Goal: Communication & Community: Answer question/provide support

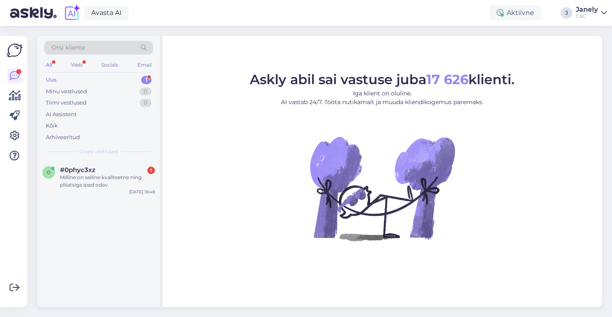
click at [161, 184] on div "Otsi kliente All Web Socials Email Uus 1 Minu vestlused 0 Tiimi vestlused 0 AI …" at bounding box center [99, 171] width 125 height 271
click at [88, 167] on span "#0phyc3xz" at bounding box center [77, 169] width 35 height 7
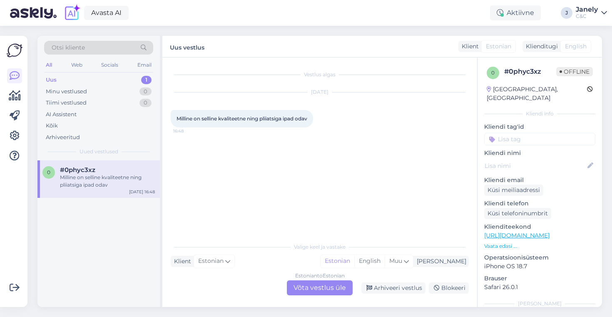
click at [314, 284] on div "Estonian to Estonian Võta vestlus üle" at bounding box center [320, 287] width 66 height 15
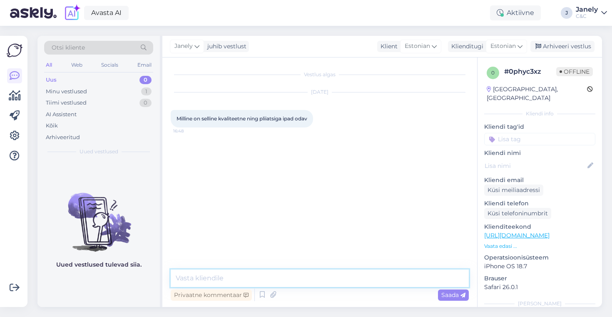
click at [252, 280] on textarea at bounding box center [320, 277] width 298 height 17
paste textarea "[URL][DOMAIN_NAME]"
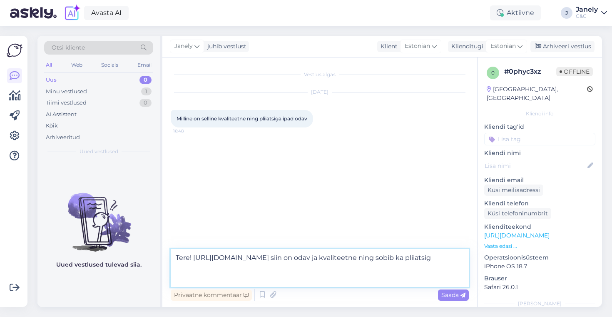
type textarea "Tere! [URL][DOMAIN_NAME] siin on odav ja kvaliteetne ning sobib ka pliiatsiga"
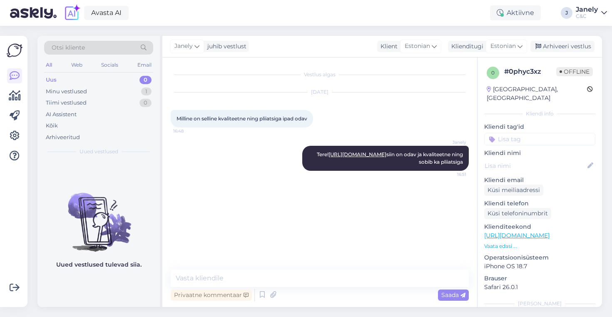
click at [120, 184] on img at bounding box center [98, 215] width 122 height 75
click at [15, 97] on icon at bounding box center [15, 96] width 12 height 10
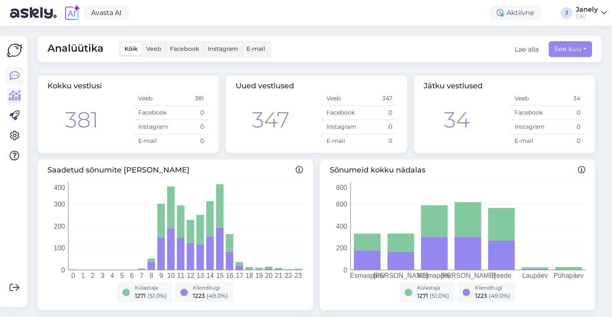
click at [12, 71] on icon at bounding box center [15, 76] width 10 height 10
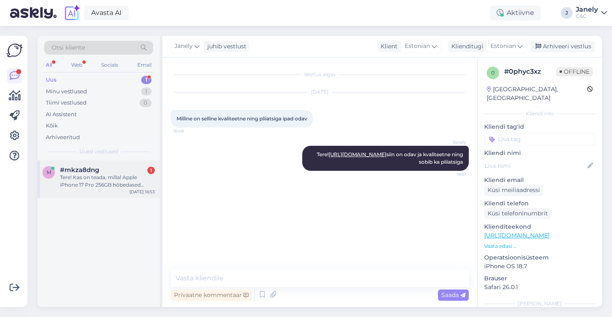
click at [106, 187] on div "Tere! Kas on teada, millal Apple iPhone 17 Pro 256GB hõbedased peaks esindustes…" at bounding box center [107, 180] width 95 height 15
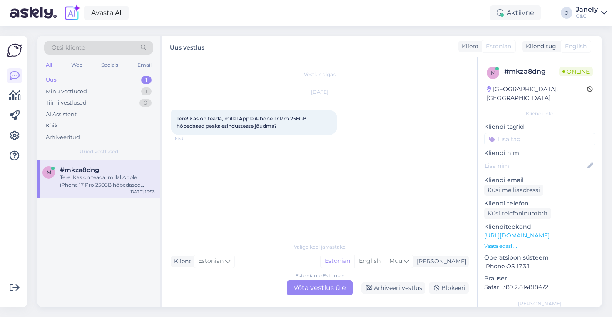
click at [303, 292] on div "Estonian to Estonian Võta vestlus üle" at bounding box center [320, 287] width 66 height 15
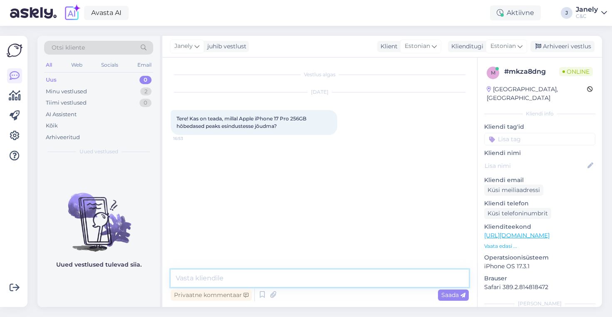
click at [239, 278] on textarea at bounding box center [320, 277] width 298 height 17
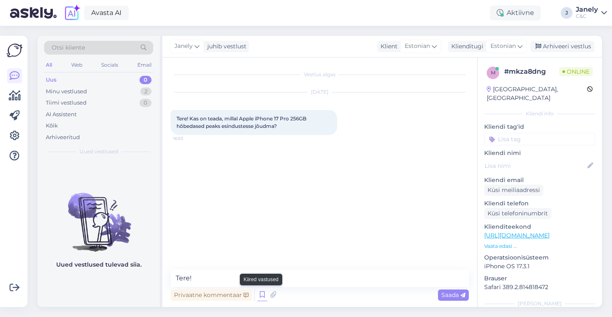
click at [263, 295] on icon at bounding box center [262, 294] width 10 height 12
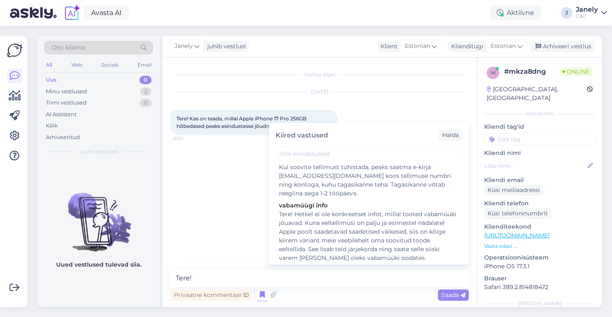
scroll to position [106, 0]
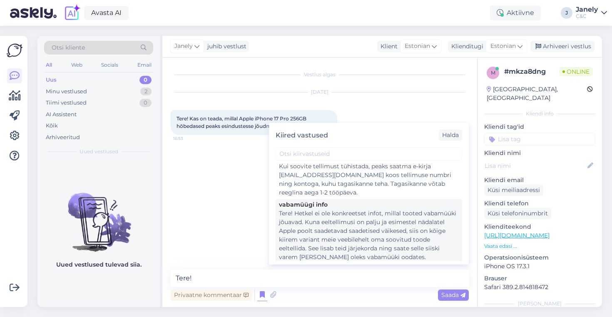
click at [345, 233] on div "Tere! Hetkel ei ole konkreetset infot, millal tooted vabamüüki jõuavad. Kuna ee…" at bounding box center [369, 235] width 180 height 52
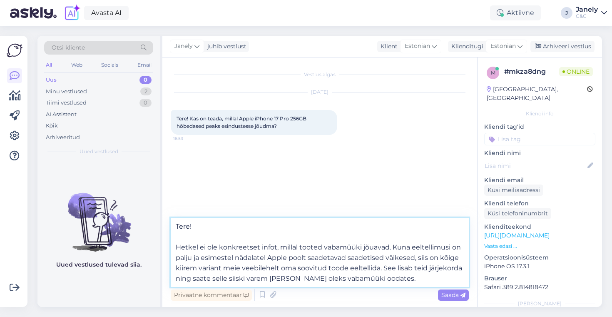
click at [398, 280] on textarea "Tere! Hetkel ei ole konkreetset infot, millal tooted vabamüüki jõuavad. Kuna ee…" at bounding box center [320, 252] width 298 height 69
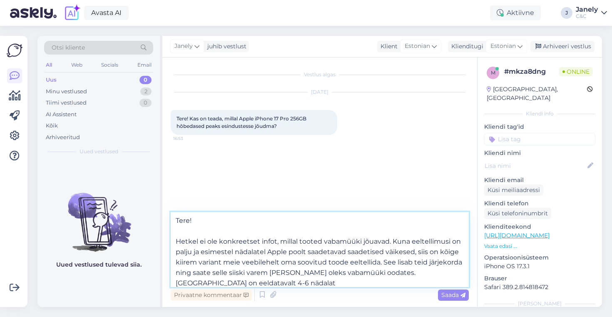
type textarea "Tere! Hetkel ei ole konkreetset infot, millal tooted vabamüüki jõuavad. Kuna ee…"
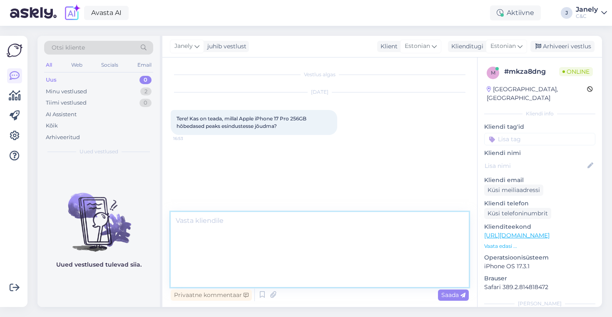
scroll to position [0, 0]
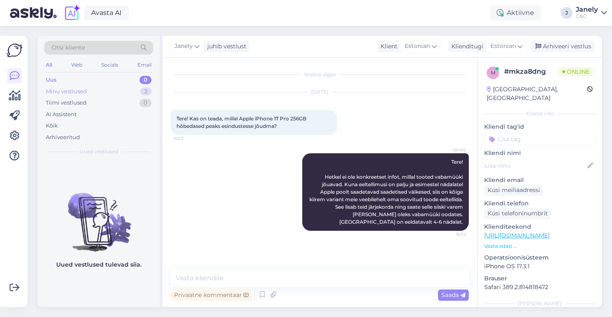
click at [90, 90] on div "Minu vestlused 2" at bounding box center [98, 92] width 109 height 12
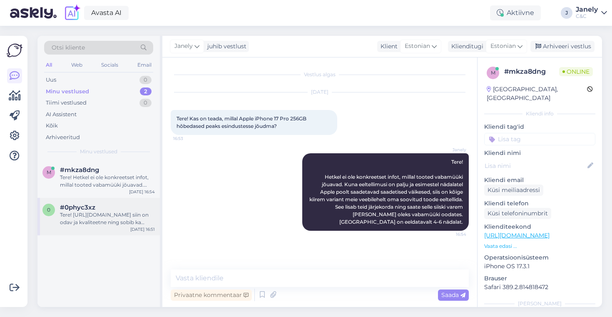
click at [106, 210] on div "#0phyc3xz" at bounding box center [107, 206] width 95 height 7
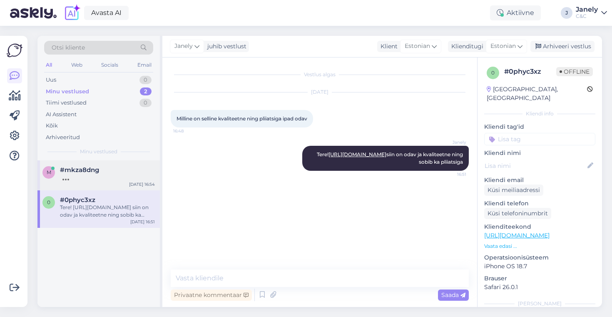
click at [86, 184] on div "m #mkza8dng [DATE] 16:54" at bounding box center [98, 175] width 122 height 30
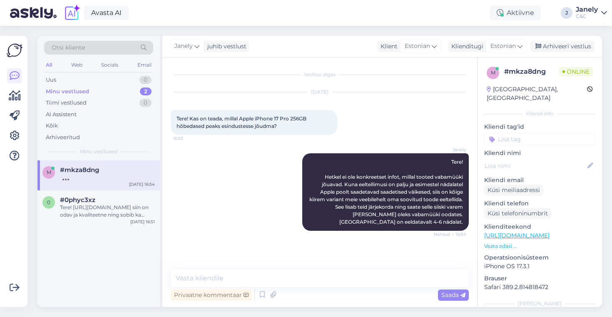
click at [116, 237] on div "m #mkza8dng [DATE] 16:54 0 #0phyc3xz Tere! [URL][DOMAIN_NAME] siin on odav ja k…" at bounding box center [98, 233] width 122 height 146
click at [128, 243] on div "m #mkza8dng [DATE] 16:54 0 #0phyc3xz Tere! [URL][DOMAIN_NAME] siin on odav ja k…" at bounding box center [98, 233] width 122 height 146
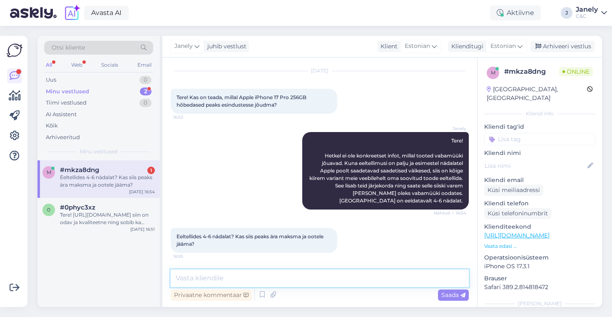
click at [204, 274] on textarea at bounding box center [320, 277] width 298 height 17
type textarea "Eeltellides on jah 4-6nädalat. Just."
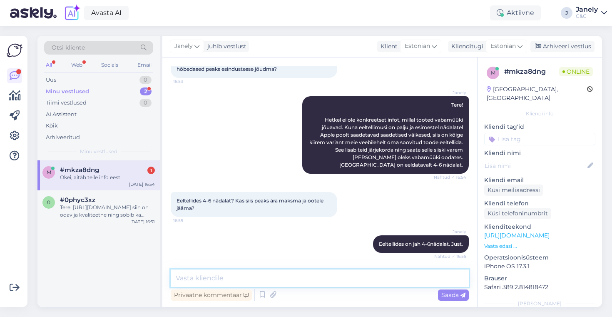
scroll to position [93, 0]
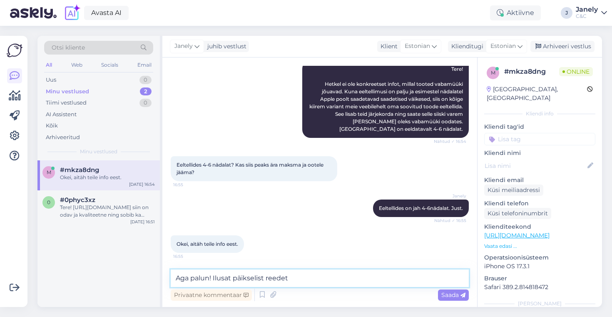
type textarea "Aga palun! Ilusat päikselist reedet!"
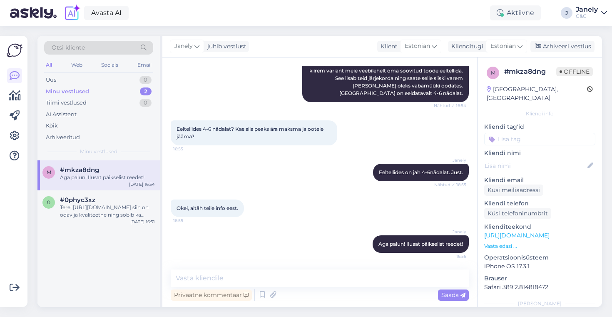
click at [85, 233] on div "m #mkza8dng Aga palun! Ilusat päikselist reedet! [DATE] 16:54 0 #0phyc3xz Tere!…" at bounding box center [98, 233] width 122 height 146
click at [93, 213] on div "Tere! [URL][DOMAIN_NAME] siin on odav ja kvaliteetne ning sobib ka pliiatsiga" at bounding box center [107, 210] width 95 height 15
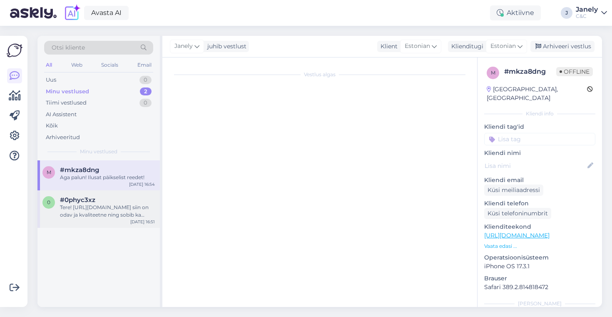
scroll to position [0, 0]
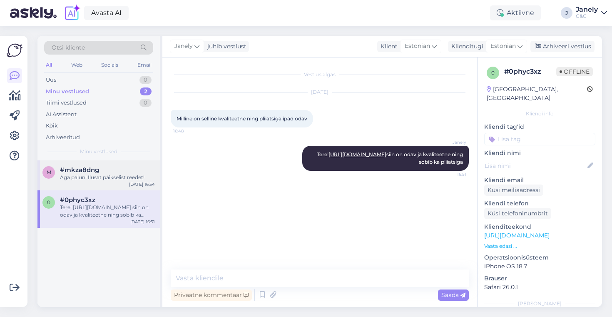
click at [118, 172] on div "#mkza8dng" at bounding box center [107, 169] width 95 height 7
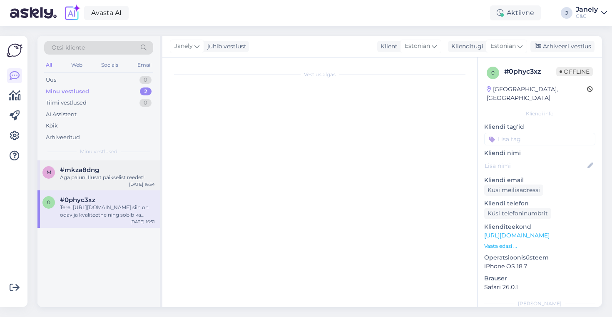
scroll to position [78, 0]
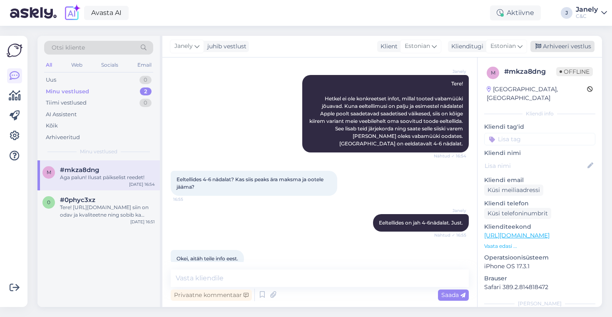
click at [558, 45] on div "Arhiveeri vestlus" at bounding box center [562, 46] width 64 height 11
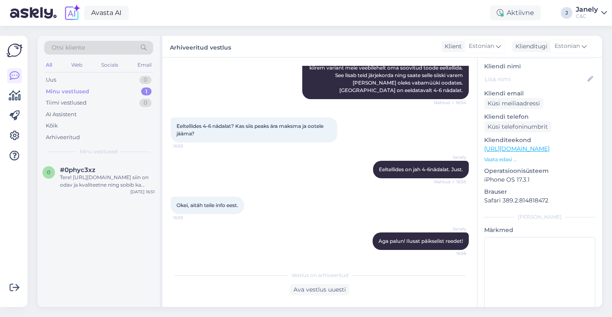
scroll to position [89, 0]
click at [496, 154] on p "Vaata edasi ..." at bounding box center [539, 157] width 111 height 7
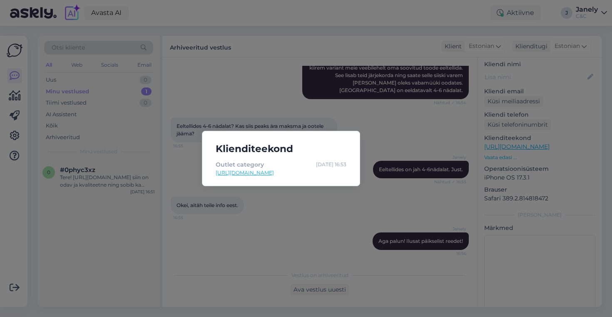
click at [331, 211] on div "Klienditeekond Outlet category [DATE] 16:53 [URL][DOMAIN_NAME]" at bounding box center [306, 158] width 612 height 317
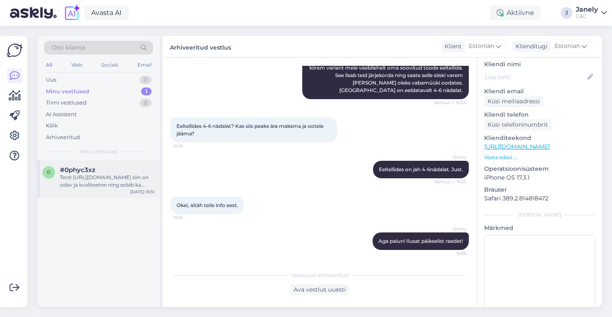
click at [122, 178] on div "Tere! [URL][DOMAIN_NAME] siin on odav ja kvaliteetne ning sobib ka pliiatsiga" at bounding box center [107, 180] width 95 height 15
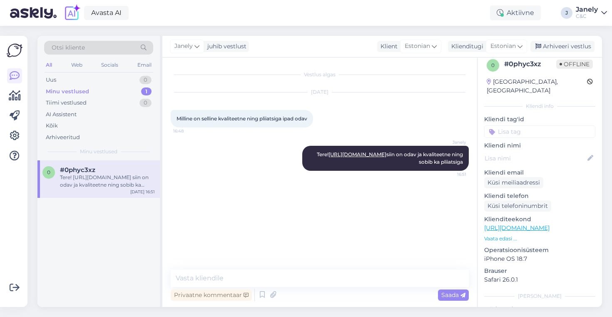
scroll to position [0, 0]
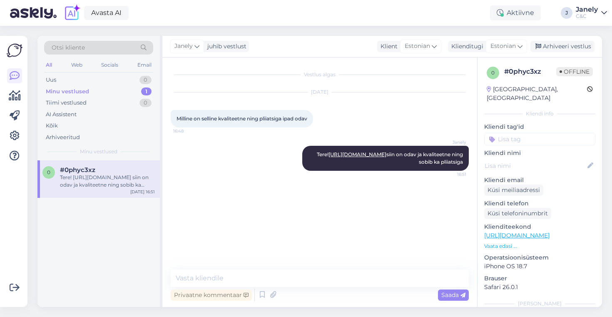
click at [358, 10] on div "Avasta AI Aktiivne J Janely C&C" at bounding box center [306, 13] width 612 height 26
click at [572, 50] on div "Arhiveeri vestlus" at bounding box center [562, 46] width 64 height 11
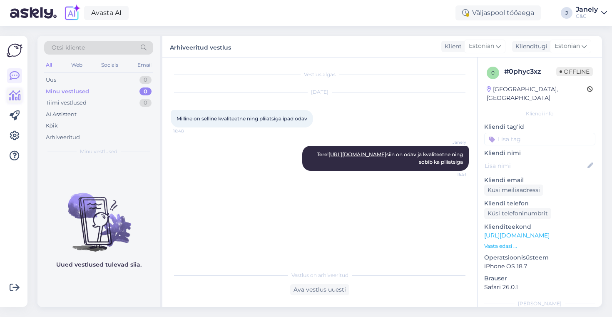
click at [10, 100] on icon at bounding box center [15, 96] width 12 height 10
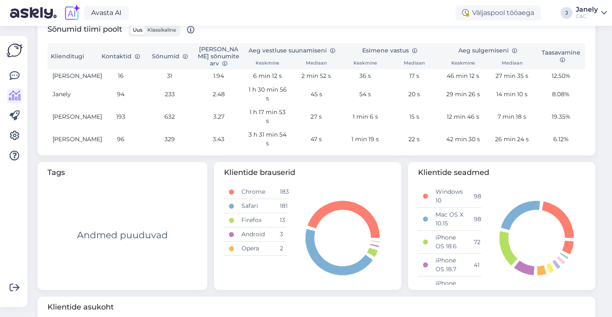
scroll to position [328, 0]
